Goal: Communication & Community: Share content

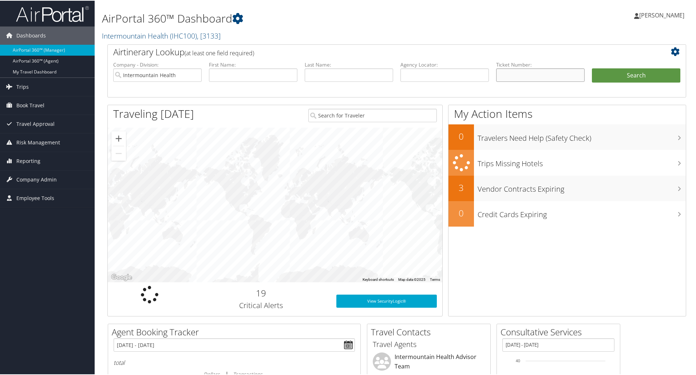
click at [519, 75] on input "text" at bounding box center [540, 74] width 88 height 13
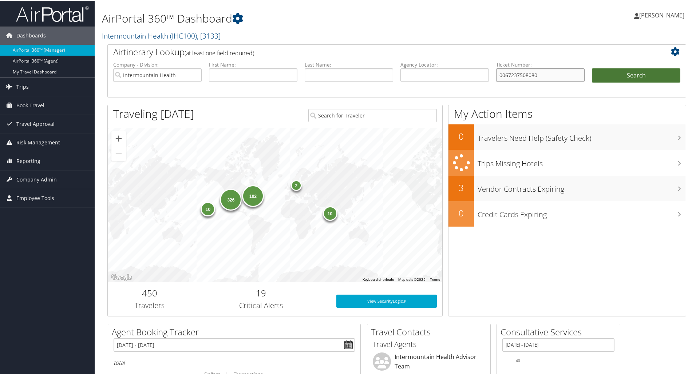
type input "0067237508080"
click at [628, 72] on button "Search" at bounding box center [636, 75] width 88 height 15
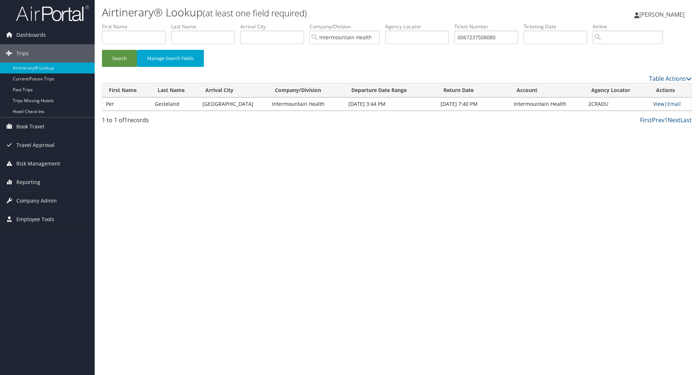
click at [656, 102] on link "View" at bounding box center [658, 103] width 11 height 7
drag, startPoint x: 505, startPoint y: 36, endPoint x: 375, endPoint y: 39, distance: 130.7
click at [375, 23] on ul "First Name Last Name Departure City Arrival City Company/Division Intermountain…" at bounding box center [397, 23] width 590 height 0
click at [132, 55] on button "Search" at bounding box center [119, 58] width 35 height 17
click at [654, 103] on link "View" at bounding box center [658, 103] width 11 height 7
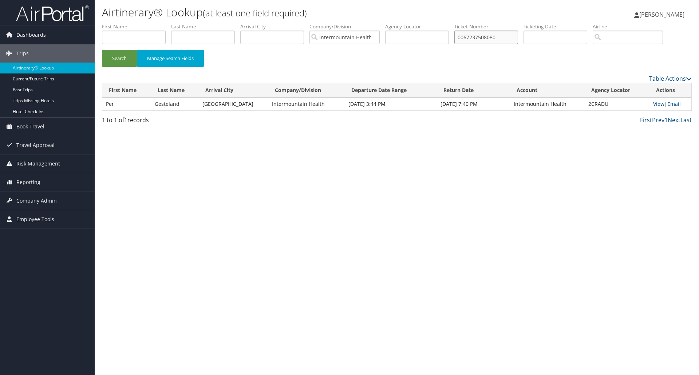
drag, startPoint x: 509, startPoint y: 34, endPoint x: 401, endPoint y: 31, distance: 107.8
click at [401, 23] on ul "First Name Last Name Departure City Arrival City Company/Division Intermountain…" at bounding box center [397, 23] width 590 height 0
type input "0067237508074"
click at [122, 53] on button "Search" at bounding box center [119, 58] width 35 height 17
click at [656, 104] on link "View" at bounding box center [658, 103] width 11 height 7
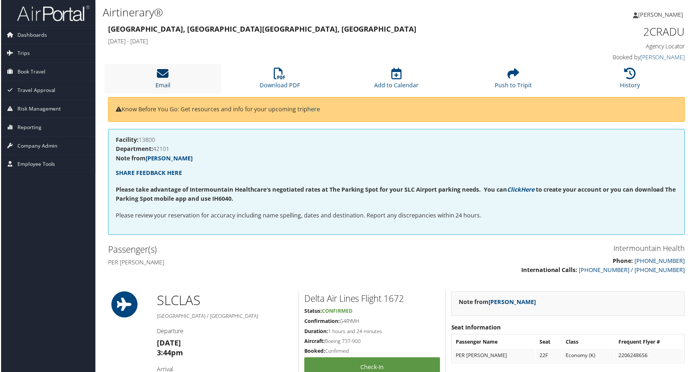
click at [164, 73] on icon at bounding box center [162, 74] width 12 height 12
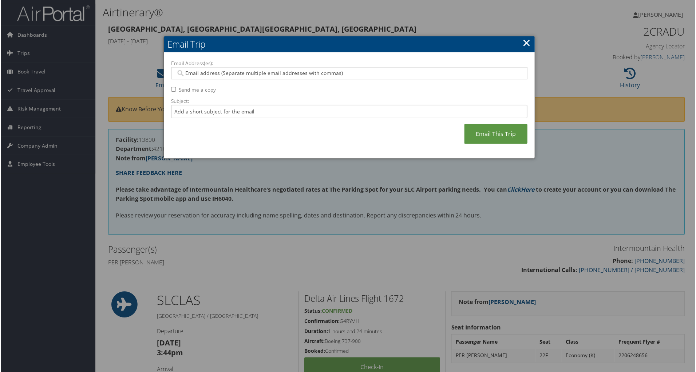
click at [259, 71] on input "Email Address(es):" at bounding box center [349, 73] width 348 height 7
type input "s"
type input "[PERSON_NAME]"
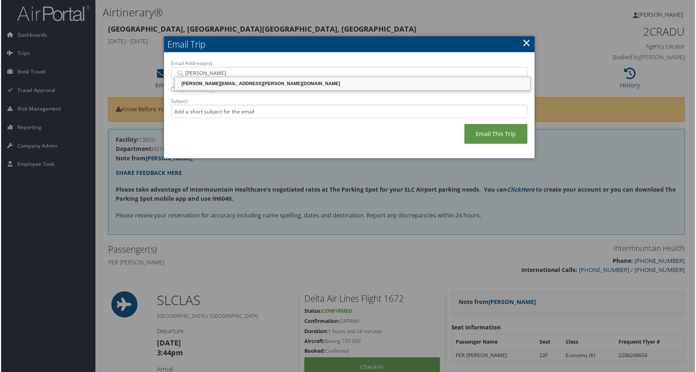
click at [226, 86] on div "shelly.sorenson@imail.org" at bounding box center [352, 83] width 354 height 7
type input "shelly.sorenson@imail.org"
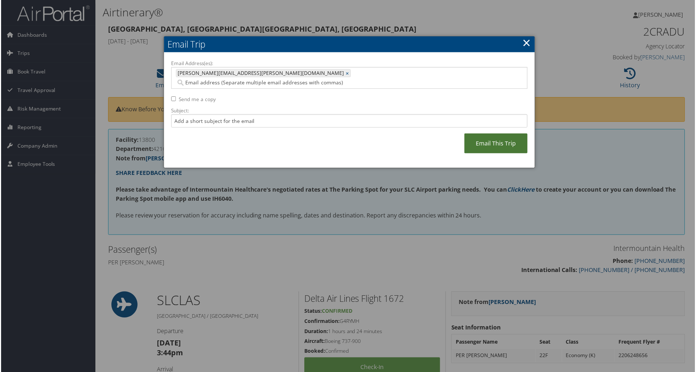
click at [494, 134] on link "Email This Trip" at bounding box center [496, 144] width 63 height 20
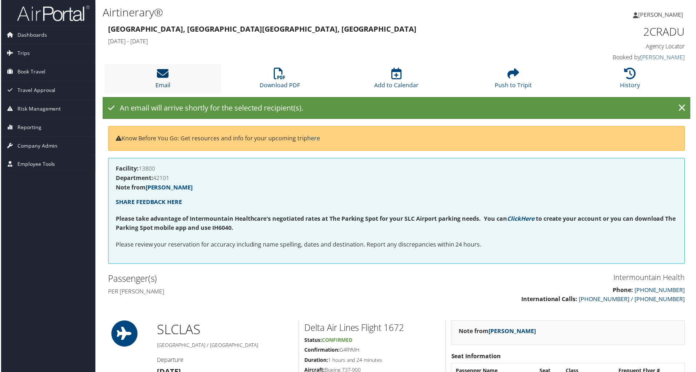
click at [160, 73] on icon at bounding box center [162, 74] width 12 height 12
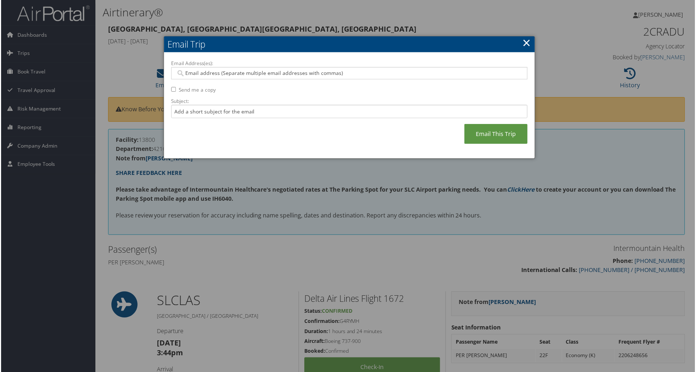
click at [205, 72] on input "Email Address(es):" at bounding box center [349, 73] width 348 height 7
type input "ste"
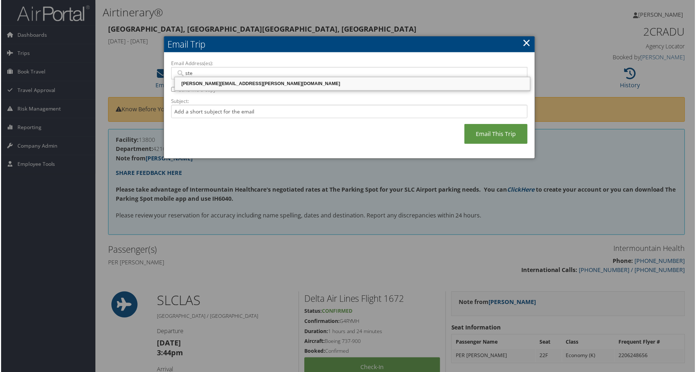
click at [224, 82] on div "STEPHEN.RAWLINGS@IMAIL.ORG" at bounding box center [352, 83] width 354 height 7
type input "STEPHEN.RAWLINGS@IMAIL.ORG"
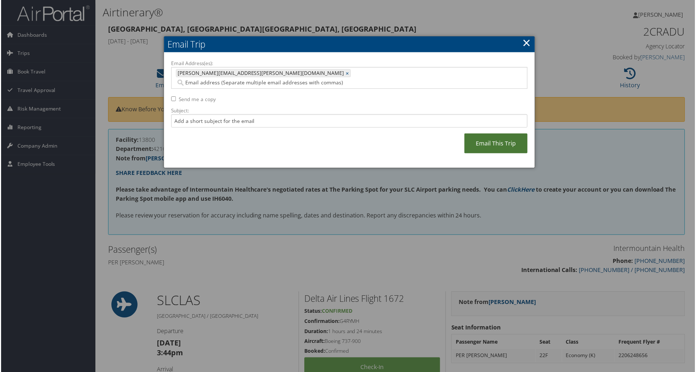
click at [483, 137] on link "Email This Trip" at bounding box center [496, 144] width 63 height 20
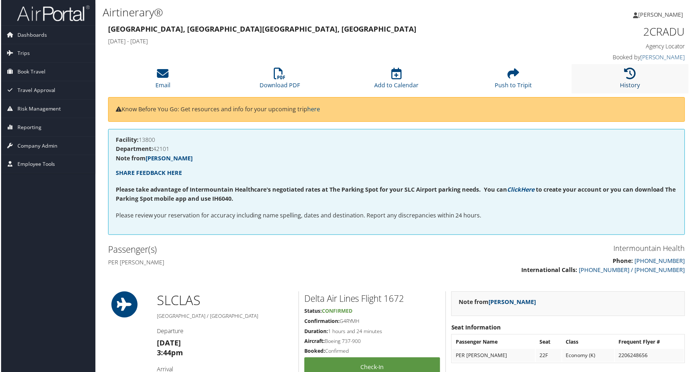
click at [625, 71] on icon at bounding box center [631, 74] width 12 height 12
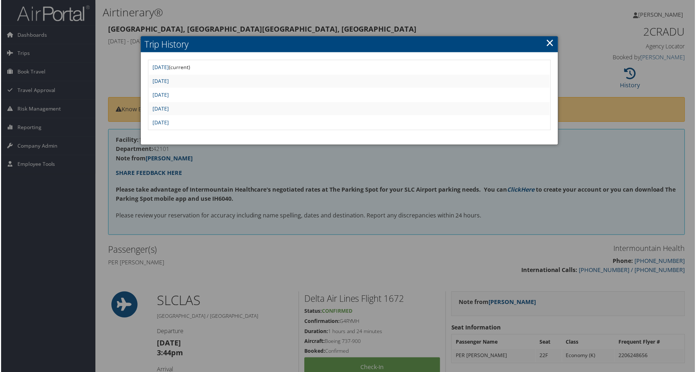
click at [547, 40] on link "×" at bounding box center [550, 42] width 8 height 15
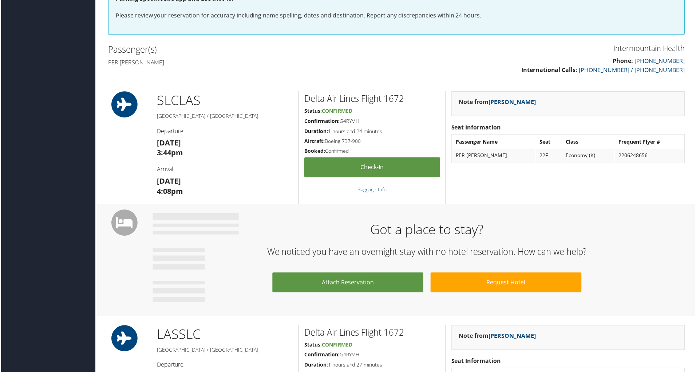
scroll to position [64, 0]
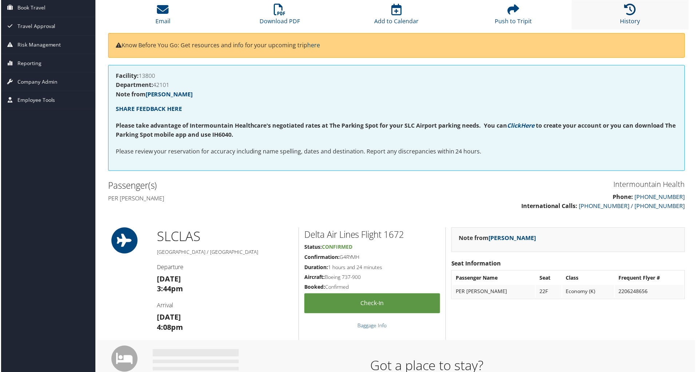
click at [627, 4] on icon at bounding box center [631, 10] width 12 height 12
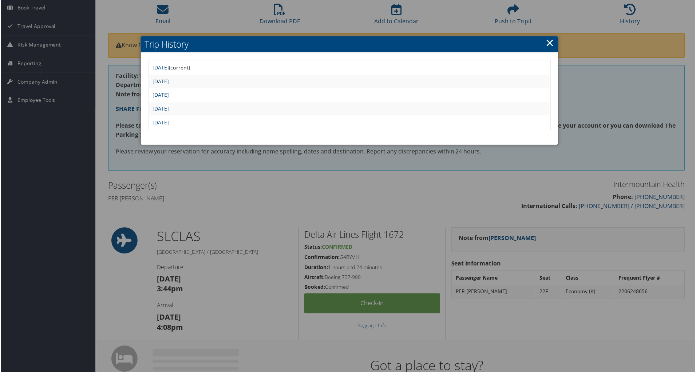
click at [168, 79] on link "Wed Sep 17 07:52:10 MDT 2025" at bounding box center [160, 81] width 16 height 7
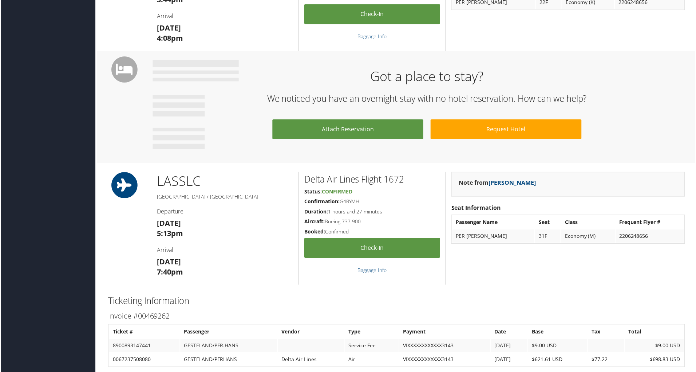
scroll to position [355, 4]
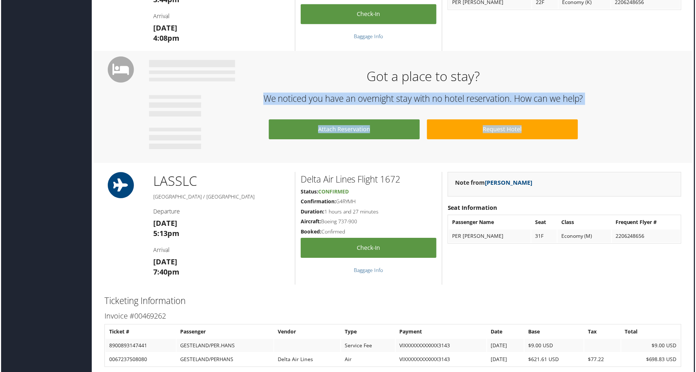
drag, startPoint x: 695, startPoint y: 159, endPoint x: 695, endPoint y: 65, distance: 93.5
click at [695, 65] on div "Airtinerary® [PERSON_NAME] [PERSON_NAME] My Settings Travel Agency Contacts Vie…" at bounding box center [393, 114] width 604 height 939
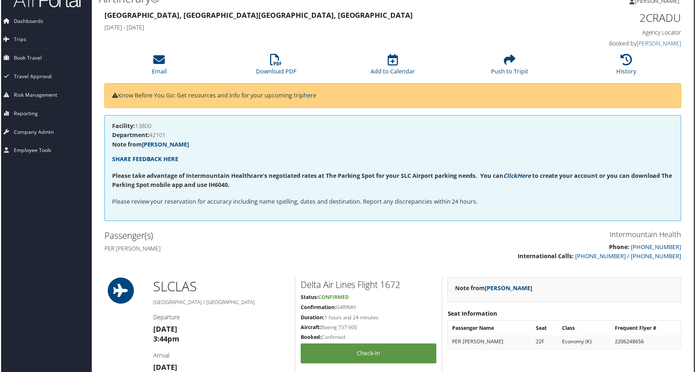
scroll to position [0, 4]
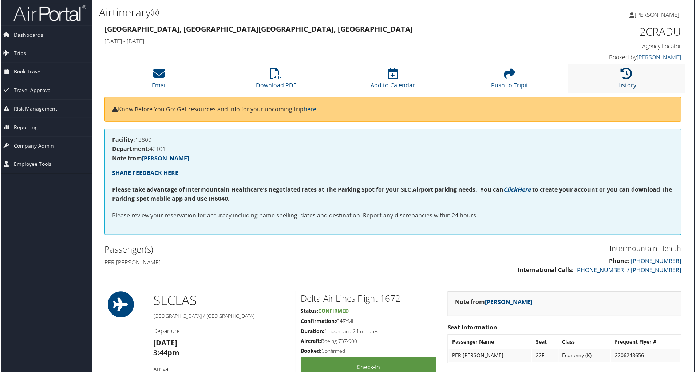
click at [624, 71] on icon at bounding box center [628, 74] width 12 height 12
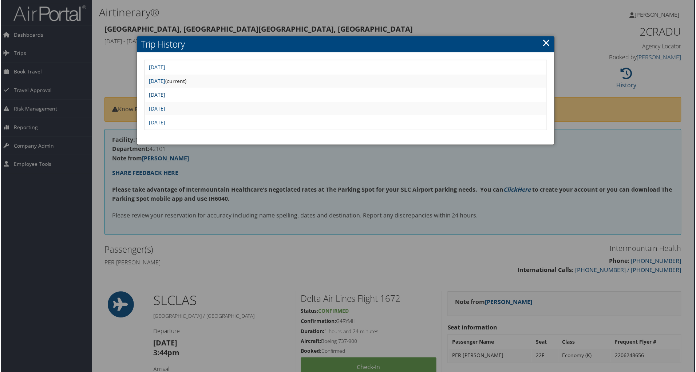
click at [165, 92] on link "Tue Sep 16 13:30:14 MDT 2025" at bounding box center [156, 95] width 16 height 7
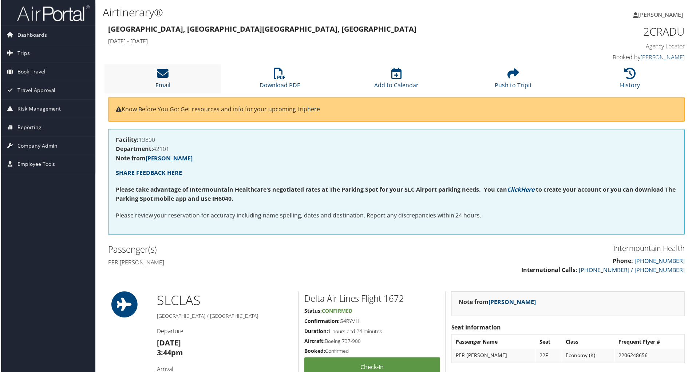
click at [164, 71] on icon at bounding box center [162, 74] width 12 height 12
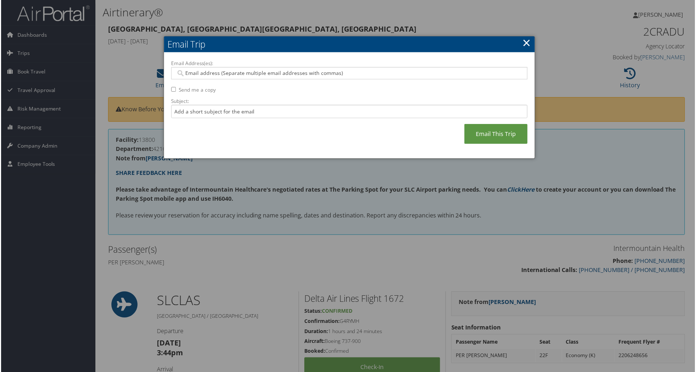
click at [231, 72] on input "Email Address(es):" at bounding box center [349, 73] width 348 height 7
type input "shel"
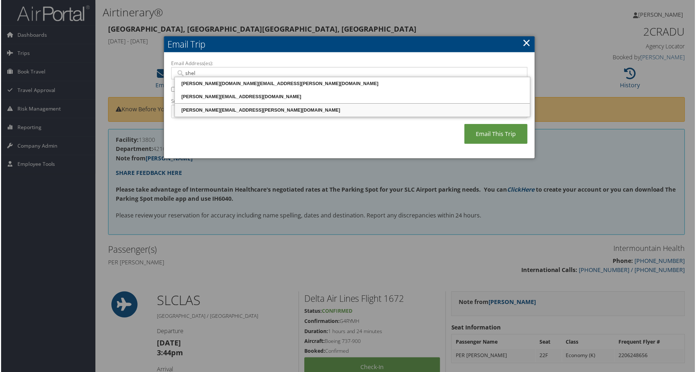
click at [205, 109] on div "[PERSON_NAME][EMAIL_ADDRESS][PERSON_NAME][DOMAIN_NAME]" at bounding box center [352, 110] width 354 height 7
type input "[PERSON_NAME][EMAIL_ADDRESS][PERSON_NAME][DOMAIN_NAME]"
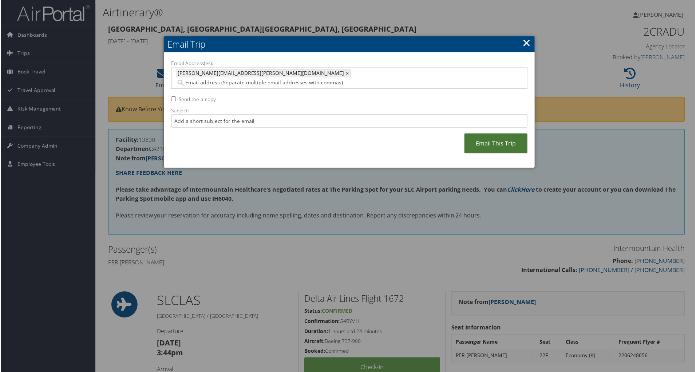
click at [496, 136] on link "Email This Trip" at bounding box center [496, 144] width 63 height 20
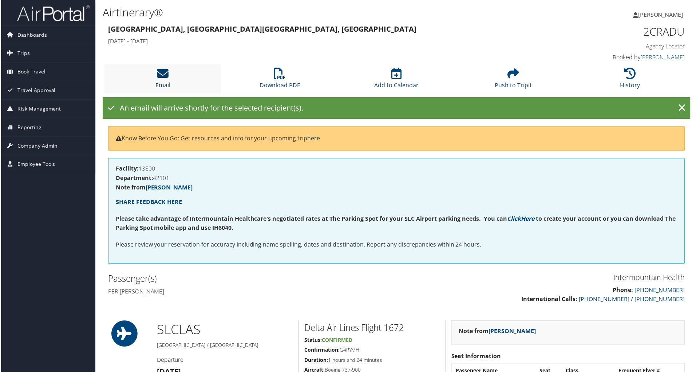
click at [160, 75] on icon at bounding box center [162, 74] width 12 height 12
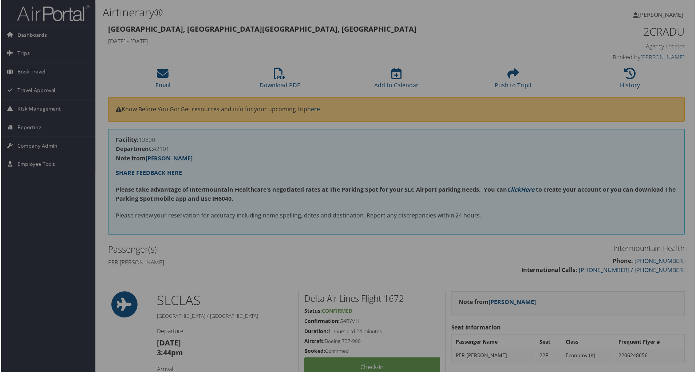
click at [161, 75] on div at bounding box center [349, 187] width 699 height 375
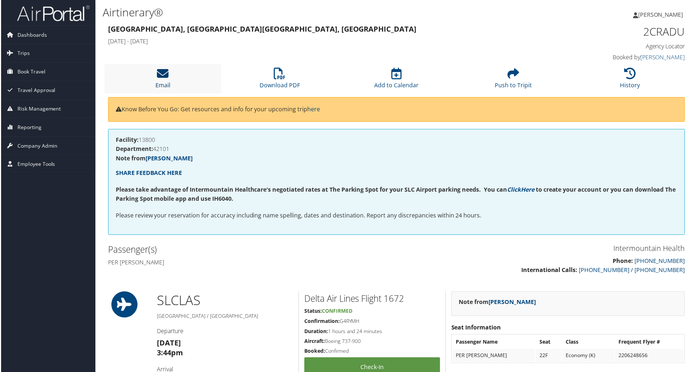
click at [161, 68] on icon at bounding box center [162, 74] width 12 height 12
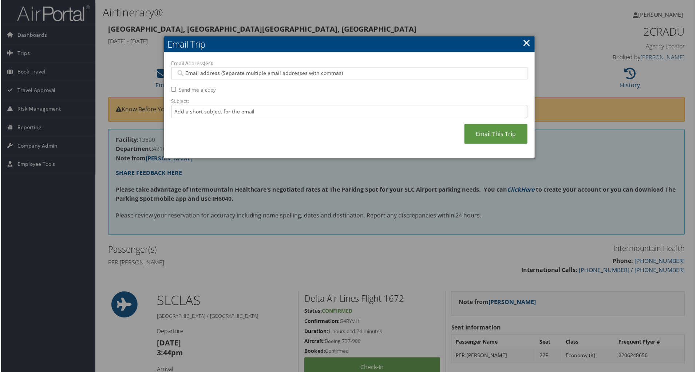
click at [199, 71] on input "Email Address(es):" at bounding box center [349, 73] width 348 height 7
type input "ste"
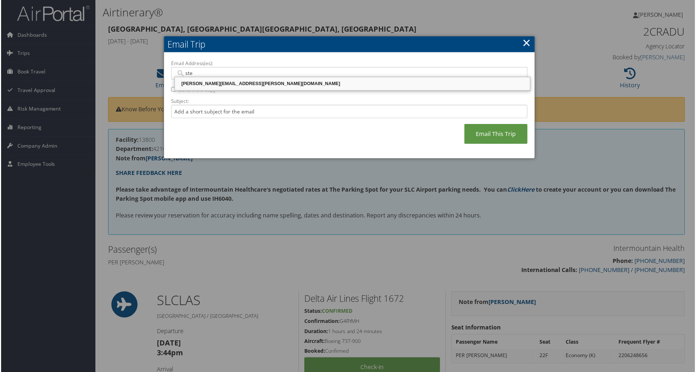
click at [203, 86] on div "[PERSON_NAME][EMAIL_ADDRESS][PERSON_NAME][DOMAIN_NAME]" at bounding box center [352, 83] width 354 height 7
type input "[PERSON_NAME][EMAIL_ADDRESS][PERSON_NAME][DOMAIN_NAME]"
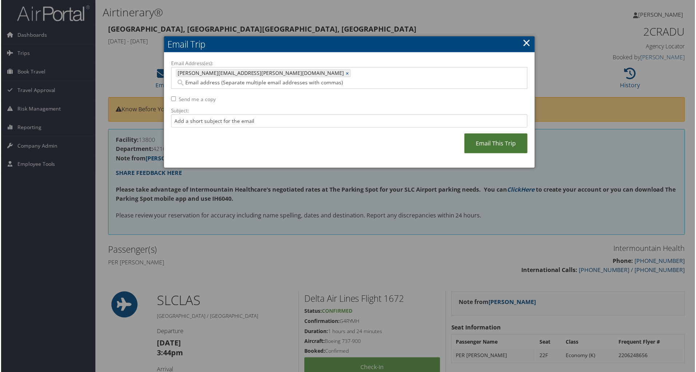
click at [499, 134] on link "Email This Trip" at bounding box center [496, 144] width 63 height 20
